Goal: Find specific page/section: Find specific page/section

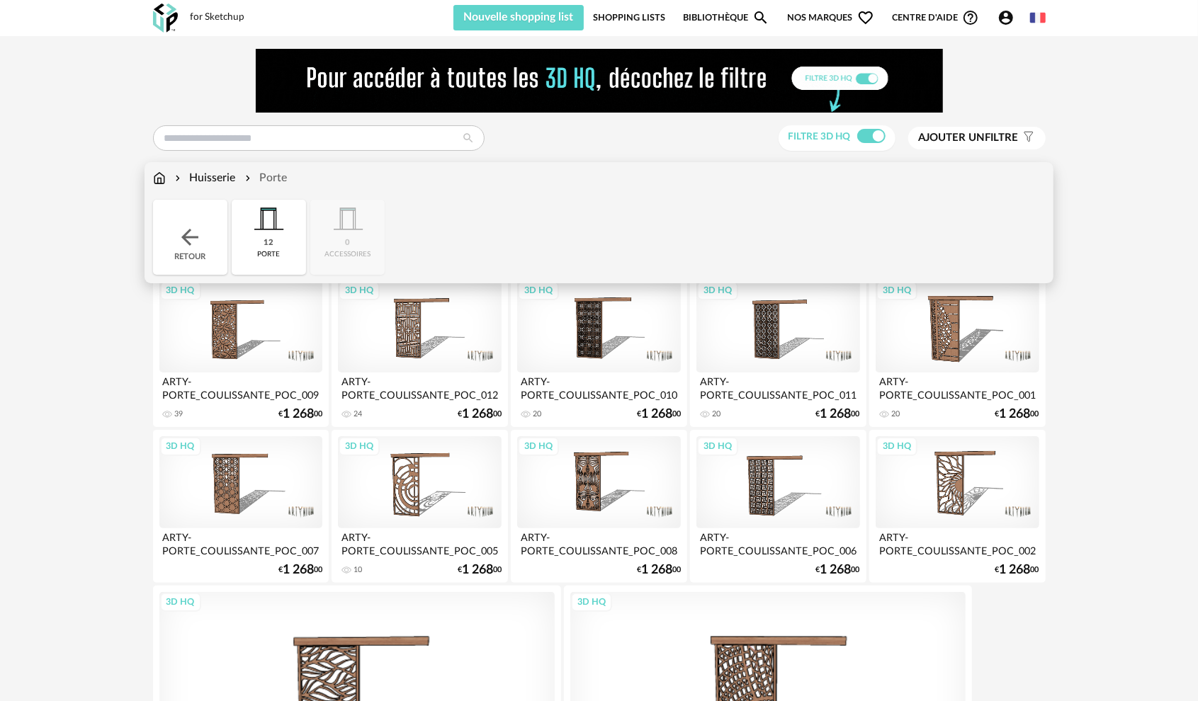
click at [207, 178] on div "Huisserie" at bounding box center [204, 178] width 64 height 16
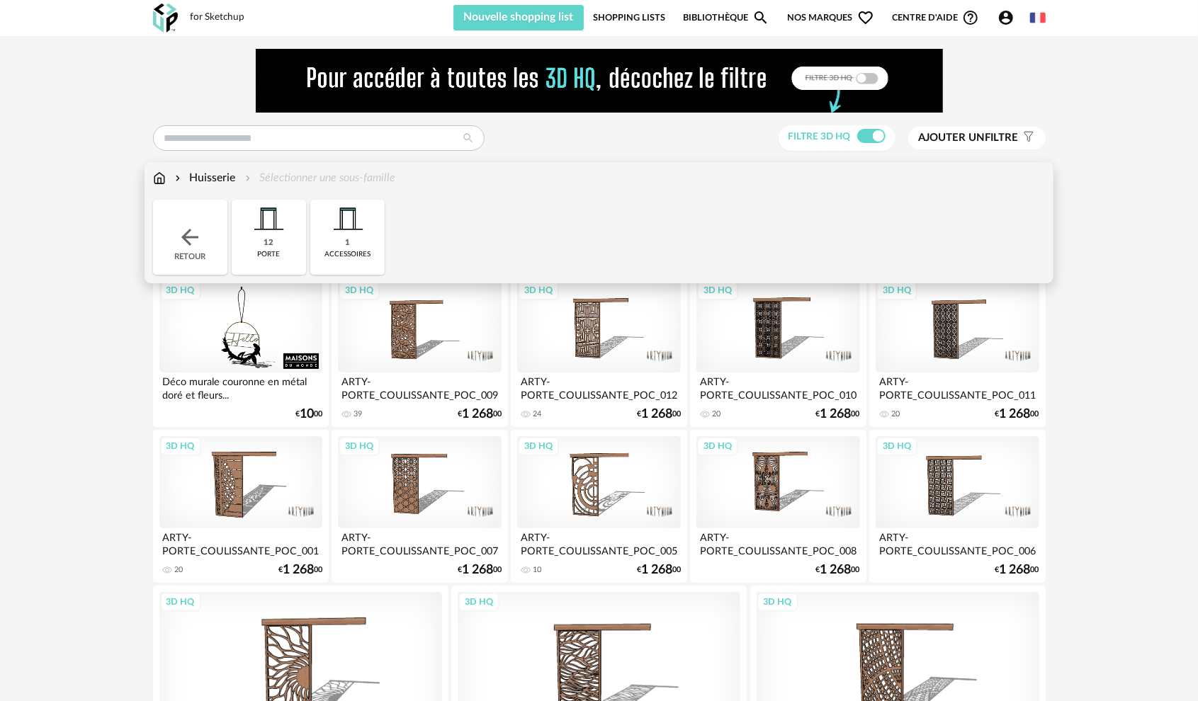
click at [359, 255] on div "accessoires" at bounding box center [347, 254] width 46 height 9
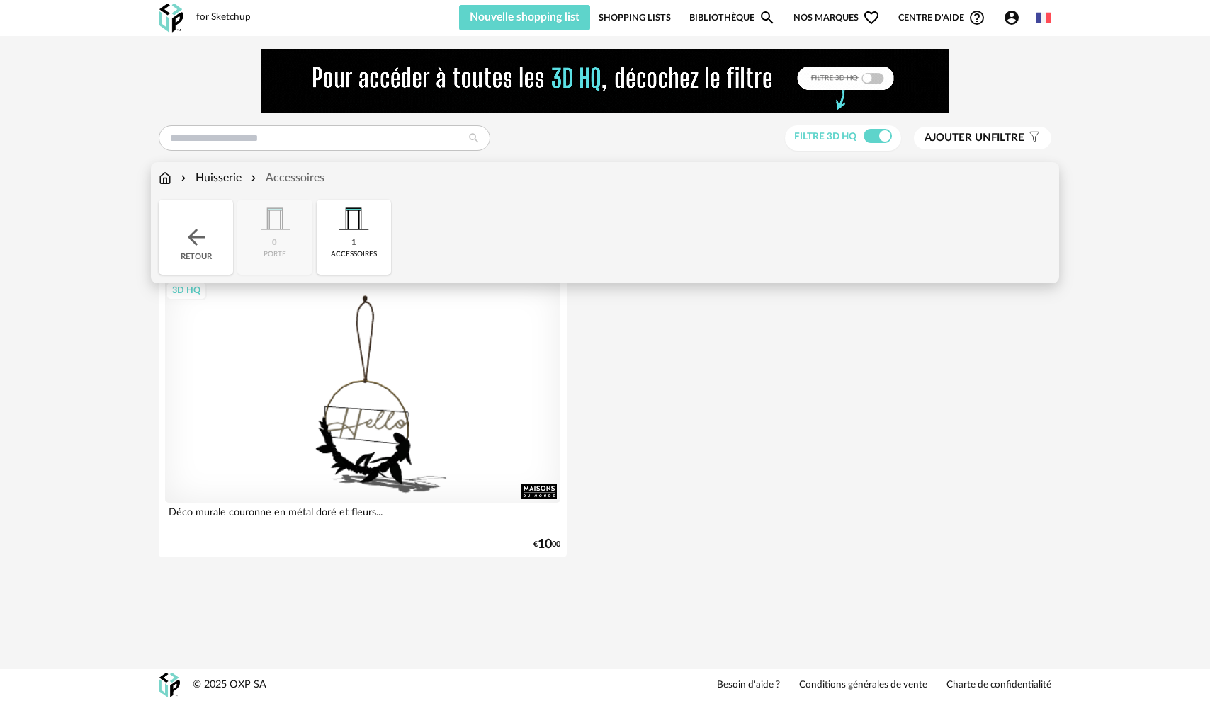
click at [279, 239] on div "Close icon Retour 0 porte 1 accessoires" at bounding box center [605, 237] width 893 height 75
click at [199, 233] on img at bounding box center [196, 238] width 26 height 26
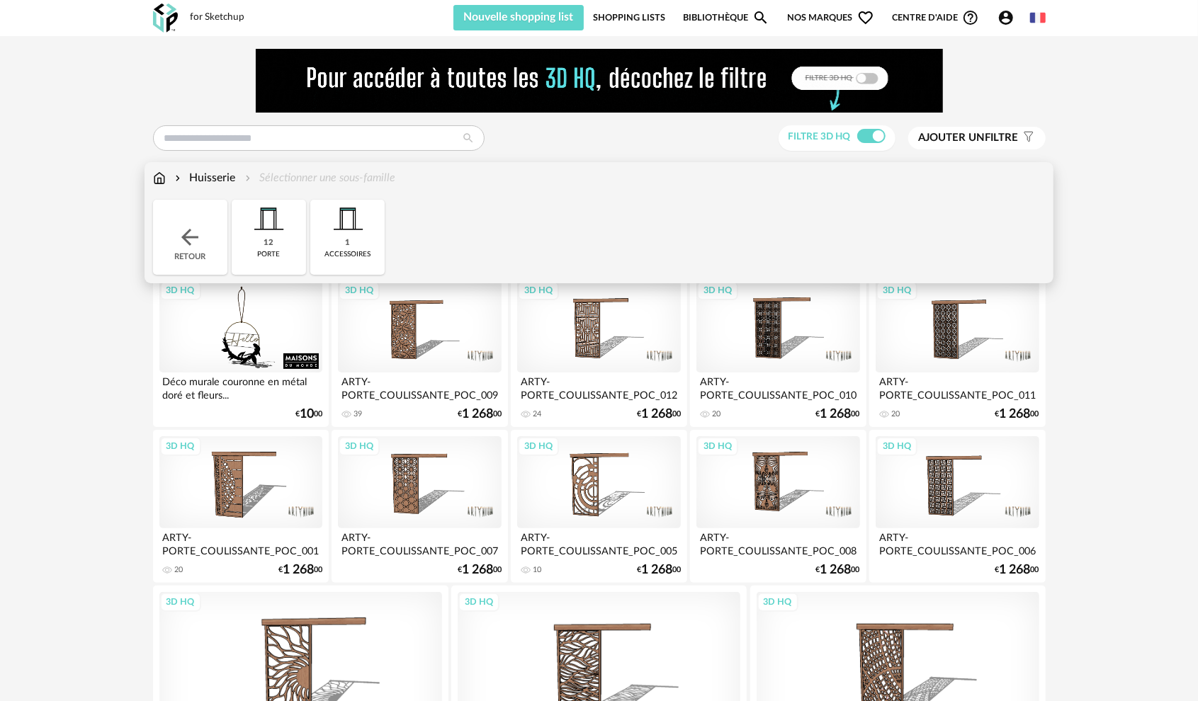
click at [200, 233] on img at bounding box center [190, 238] width 26 height 26
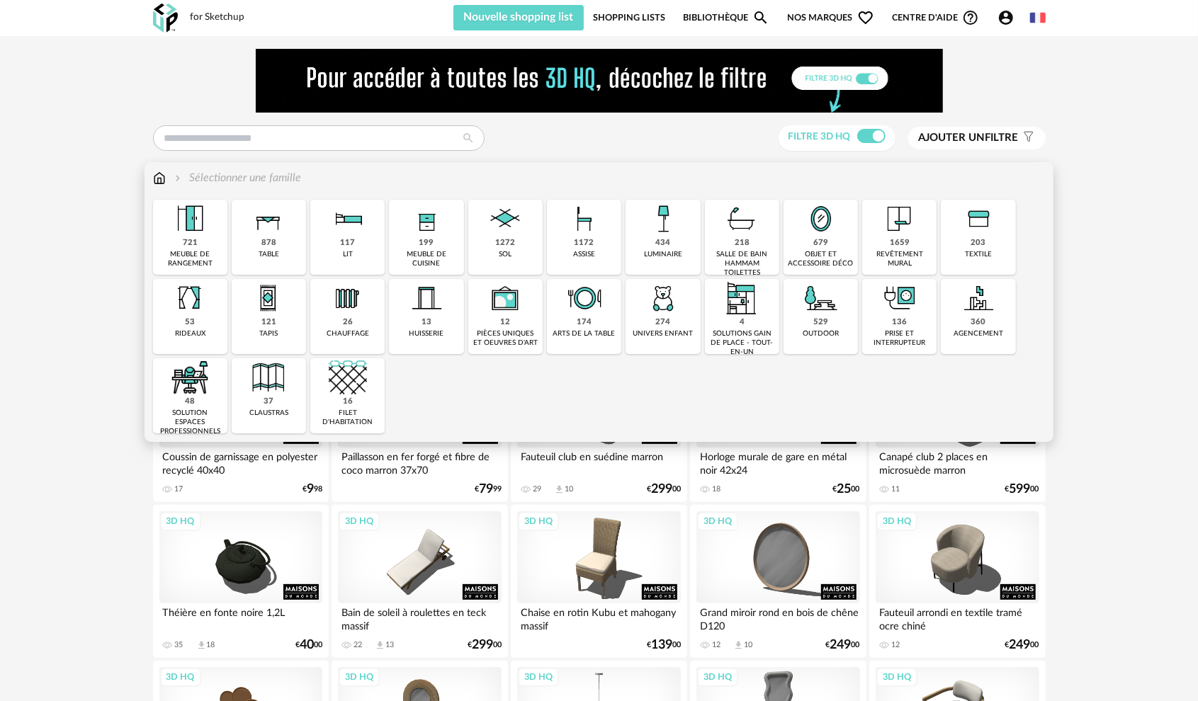
click at [974, 329] on div "agencement" at bounding box center [979, 333] width 50 height 9
